Goal: Task Accomplishment & Management: Manage account settings

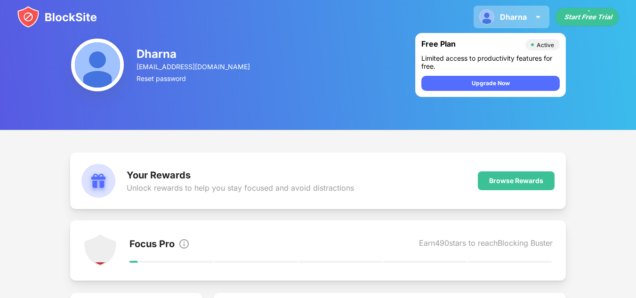
click at [527, 9] on div "Dharna Dharna View Account Insights Premium Rewards Settings Support Log Out" at bounding box center [511, 17] width 76 height 23
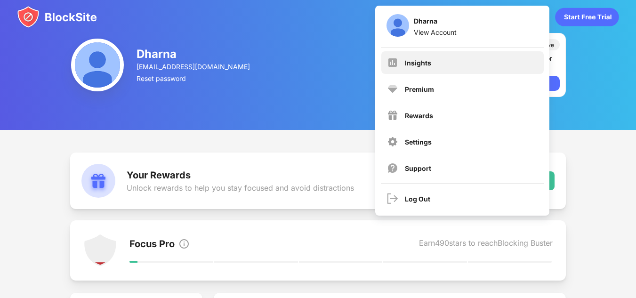
click at [506, 70] on div "Insights" at bounding box center [462, 62] width 162 height 23
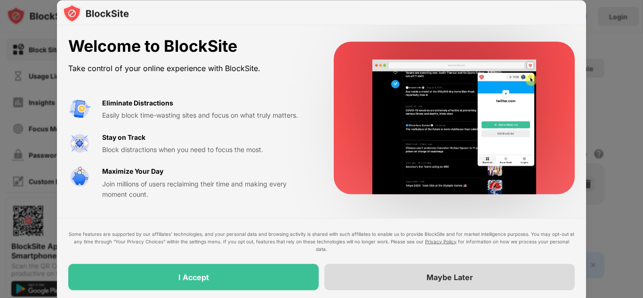
click at [384, 279] on div "Maybe Later" at bounding box center [449, 276] width 250 height 26
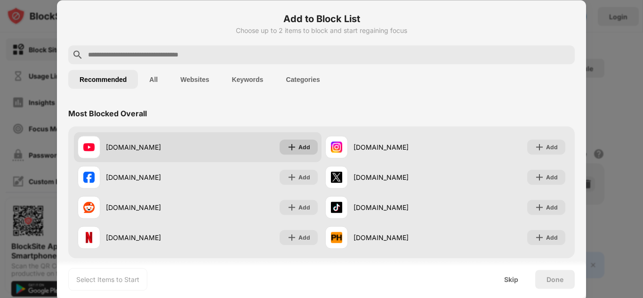
drag, startPoint x: 288, startPoint y: 144, endPoint x: 281, endPoint y: 134, distance: 13.2
click at [288, 145] on img at bounding box center [291, 146] width 9 height 9
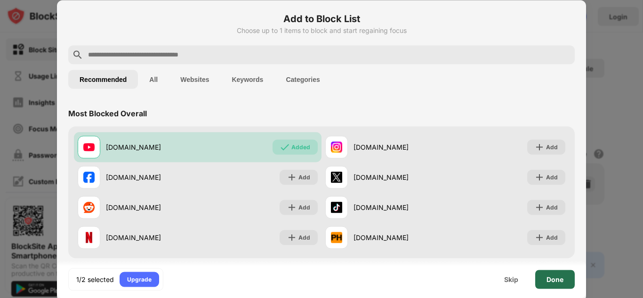
click at [545, 273] on div "Done" at bounding box center [555, 279] width 40 height 19
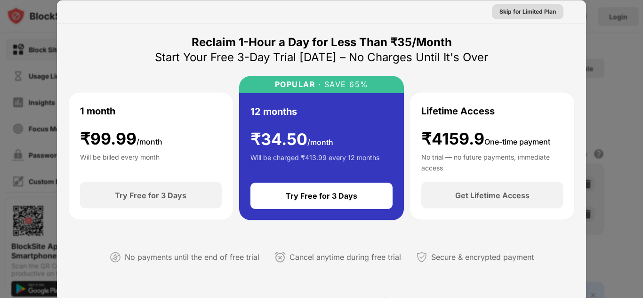
click at [522, 12] on div "Skip for Limited Plan" at bounding box center [527, 11] width 56 height 9
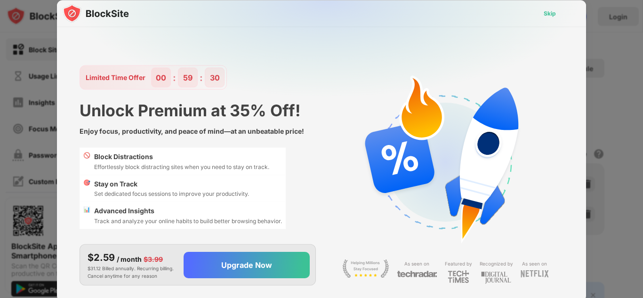
click at [544, 13] on div "Skip" at bounding box center [549, 12] width 12 height 9
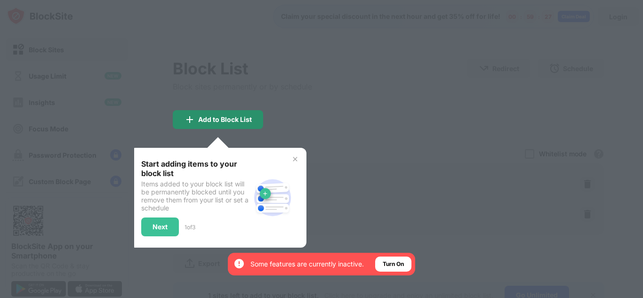
click at [175, 118] on div "Add to Block List" at bounding box center [218, 119] width 90 height 19
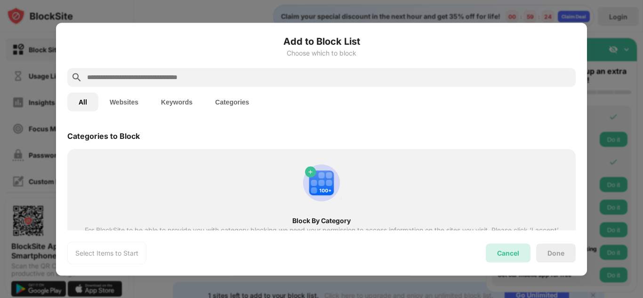
click at [498, 260] on div "Cancel" at bounding box center [508, 252] width 45 height 19
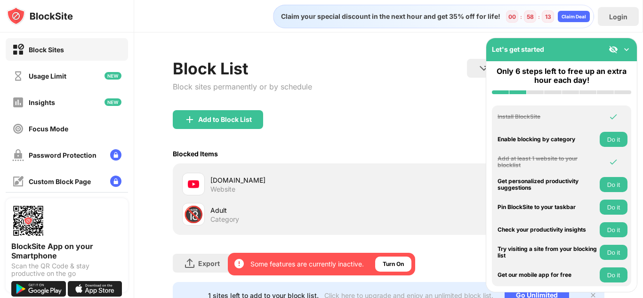
drag, startPoint x: 629, startPoint y: 2, endPoint x: 405, endPoint y: 53, distance: 230.7
click at [405, 53] on div "Block List Block sites permanently or by schedule Redirect Choose a site to be …" at bounding box center [388, 183] width 509 height 302
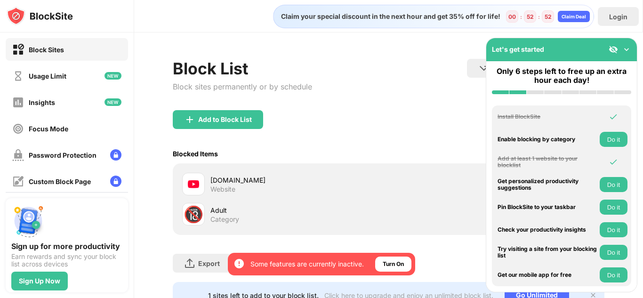
click at [240, 180] on div "[DOMAIN_NAME]" at bounding box center [299, 180] width 178 height 10
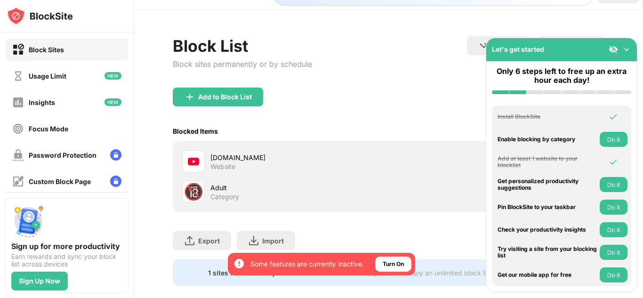
scroll to position [44, 0]
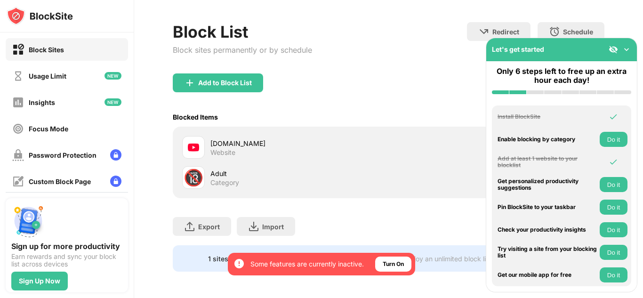
click at [625, 50] on img at bounding box center [625, 49] width 9 height 9
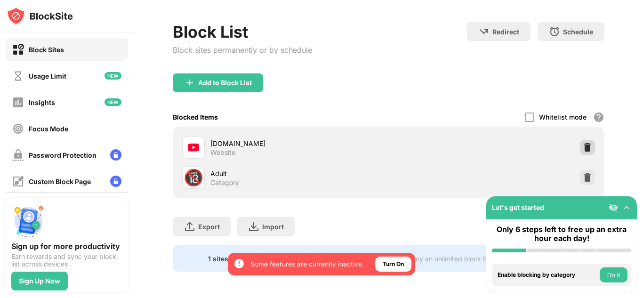
click at [582, 143] on img at bounding box center [586, 147] width 9 height 9
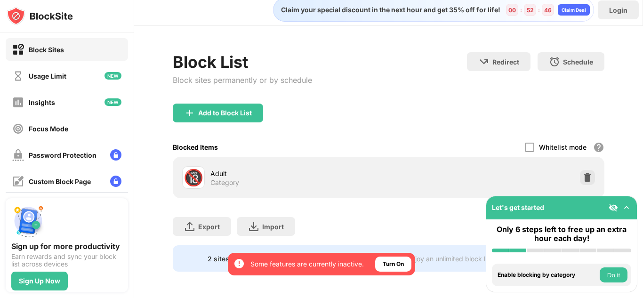
scroll to position [14, 0]
